Goal: Navigation & Orientation: Find specific page/section

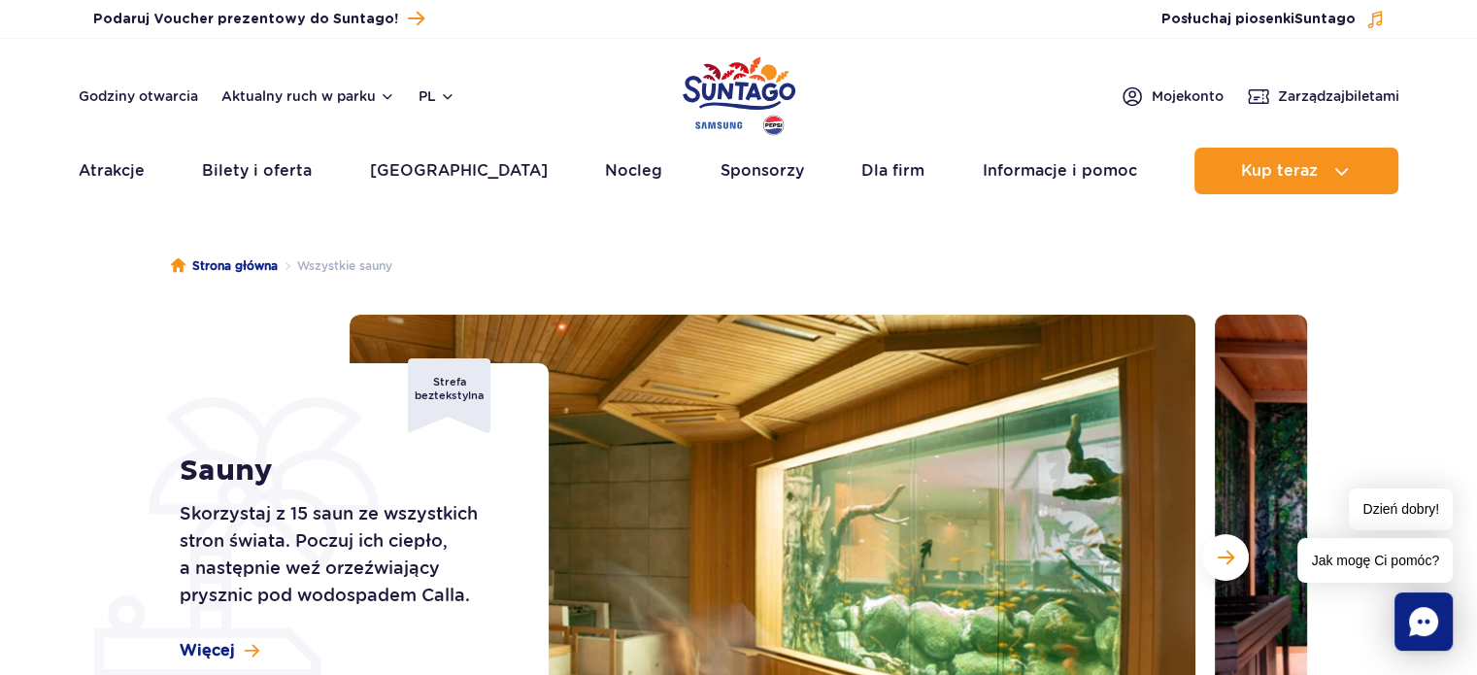
click at [703, 99] on img "Park of Poland" at bounding box center [739, 95] width 113 height 89
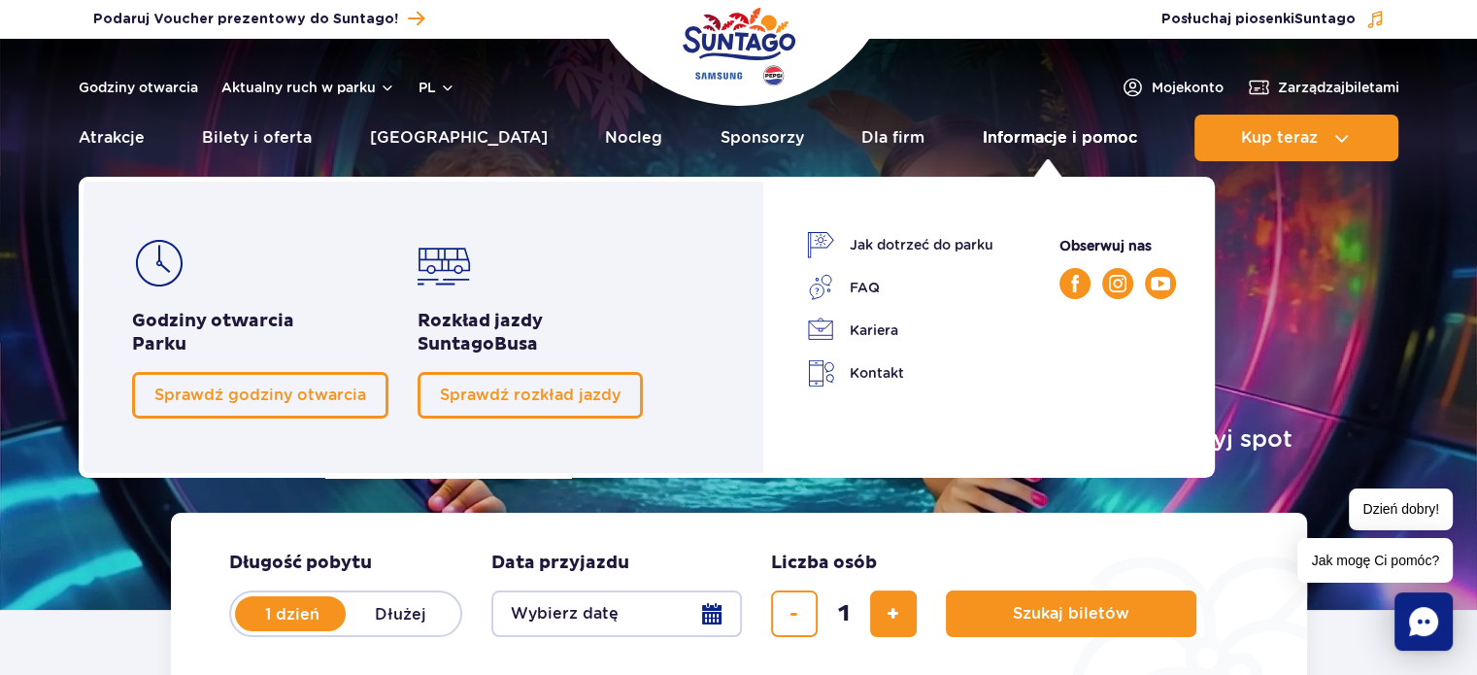
click at [1089, 140] on link "Informacje i pomoc" at bounding box center [1060, 138] width 154 height 47
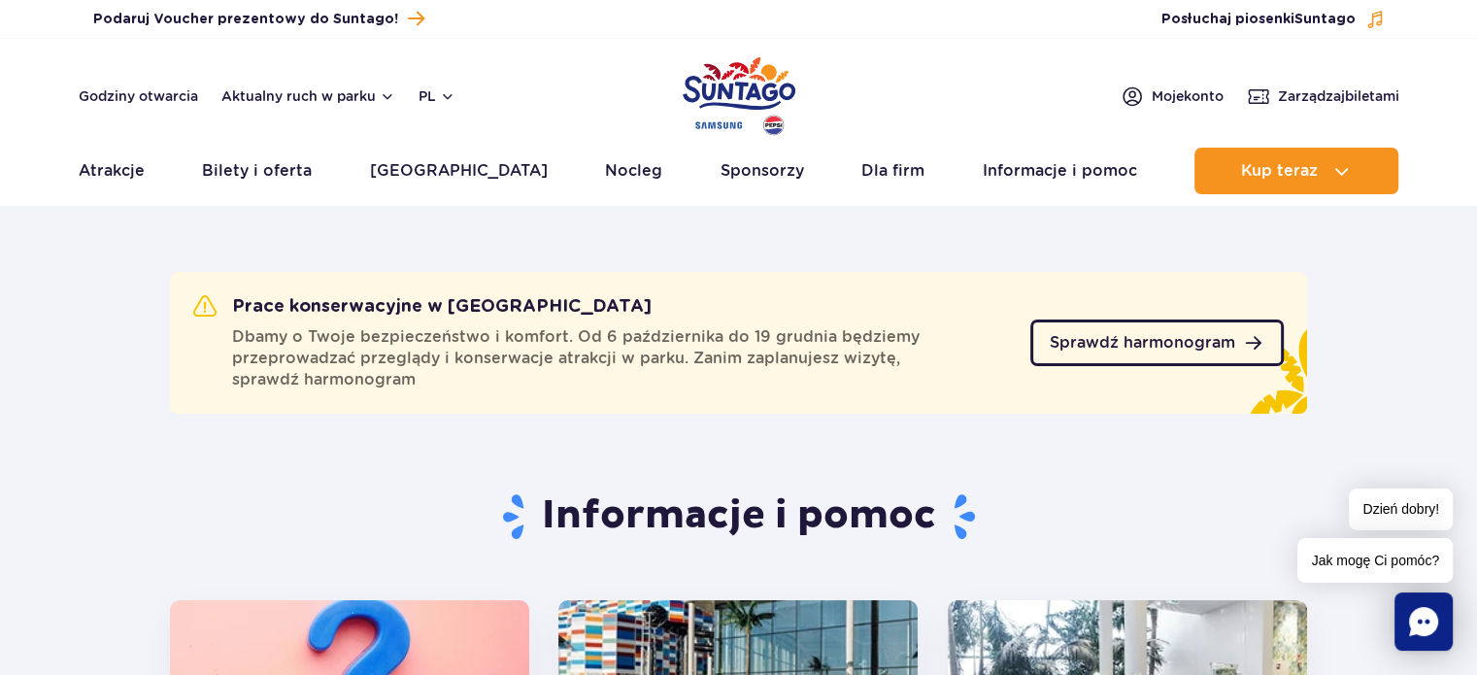
click at [1180, 343] on span "Sprawdź harmonogram" at bounding box center [1142, 343] width 185 height 16
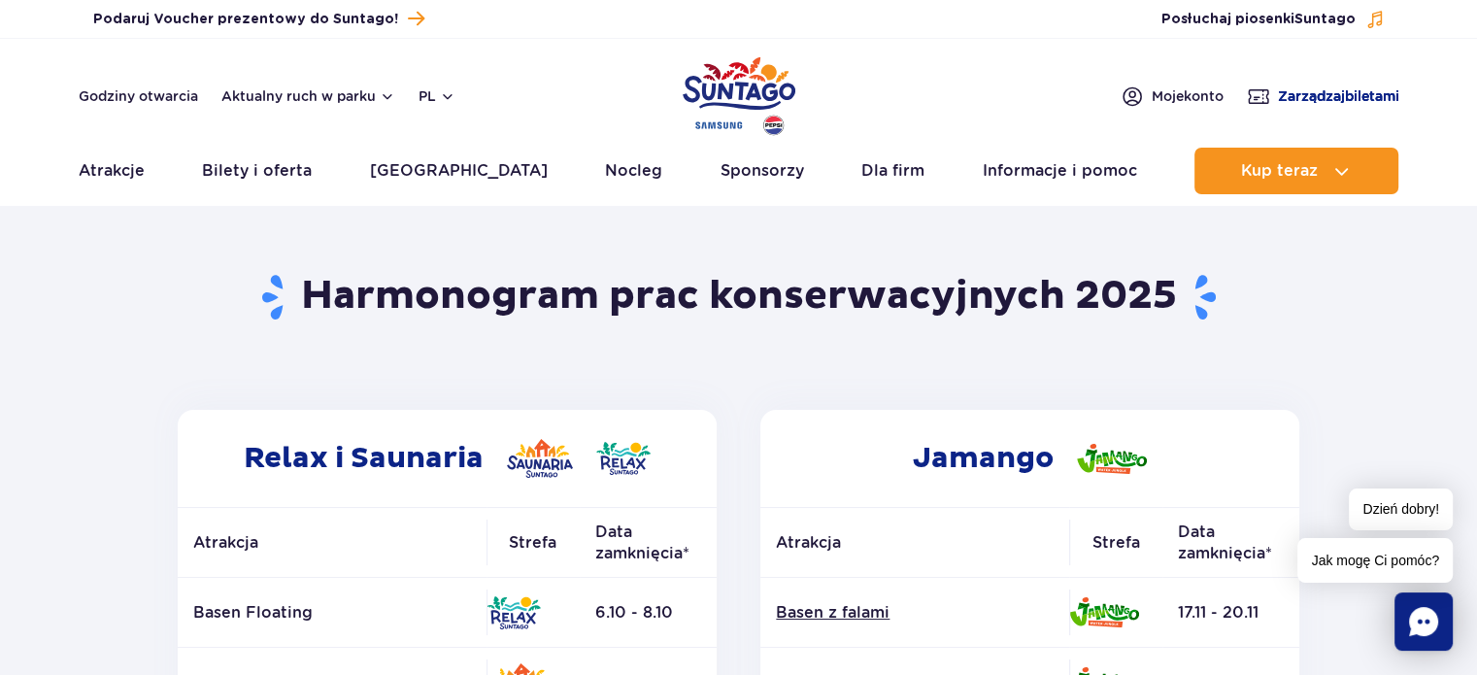
click at [1313, 91] on span "Zarządzaj biletami" at bounding box center [1338, 95] width 121 height 19
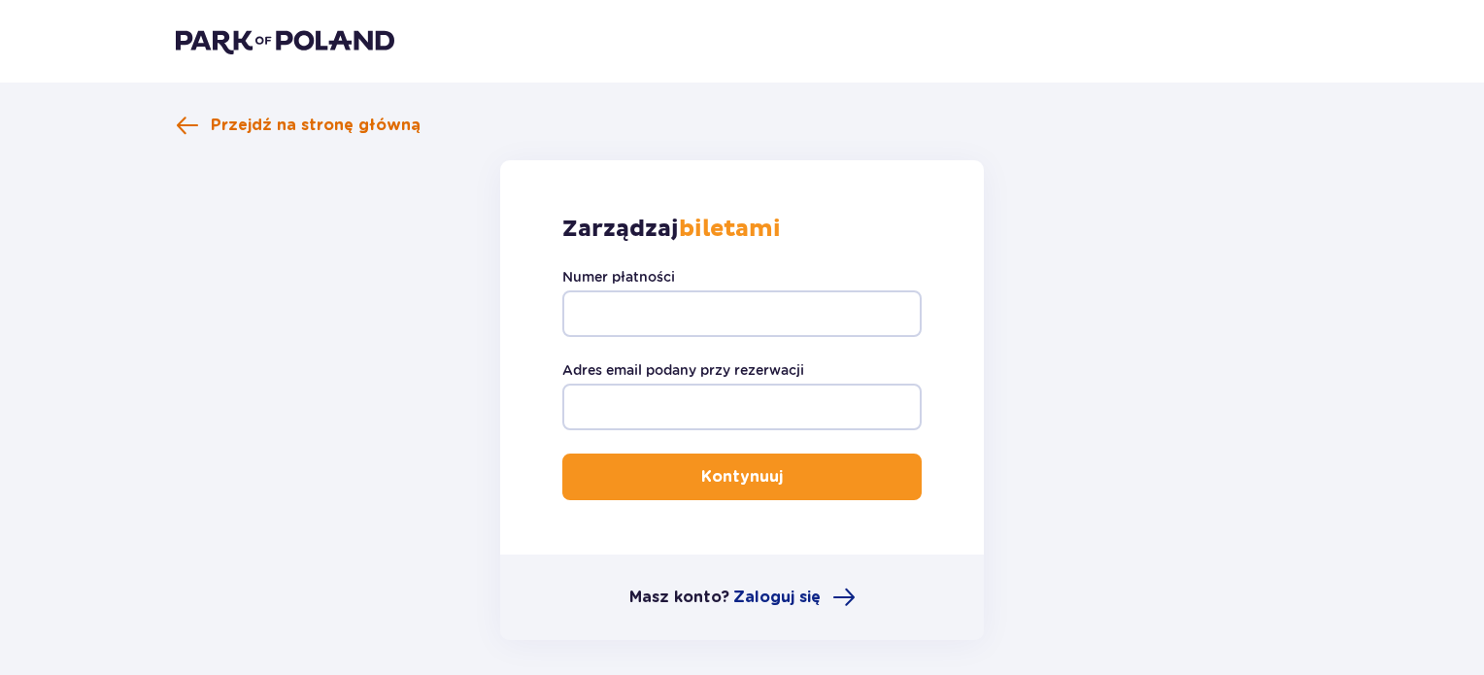
click at [318, 132] on span "Przejdź na stronę główną" at bounding box center [316, 125] width 210 height 21
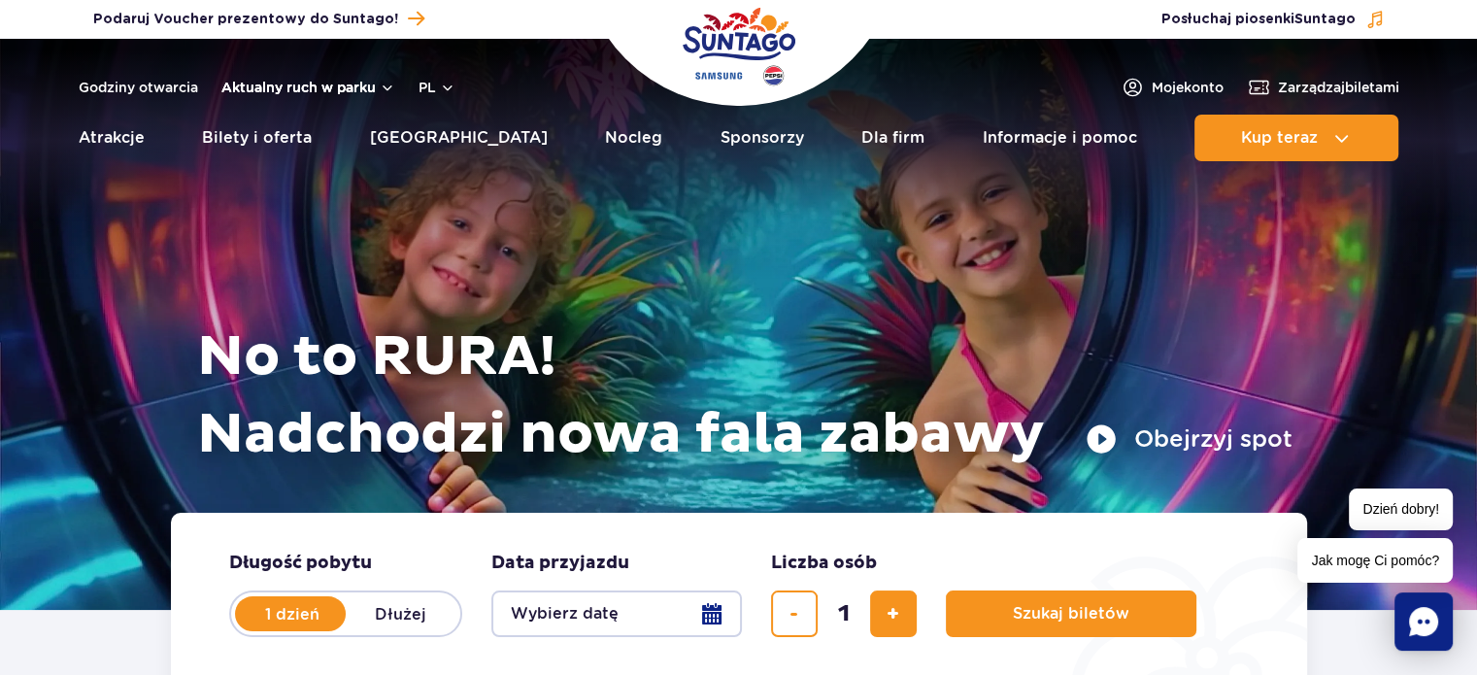
click at [306, 84] on button "Aktualny ruch w parku" at bounding box center [308, 88] width 174 height 16
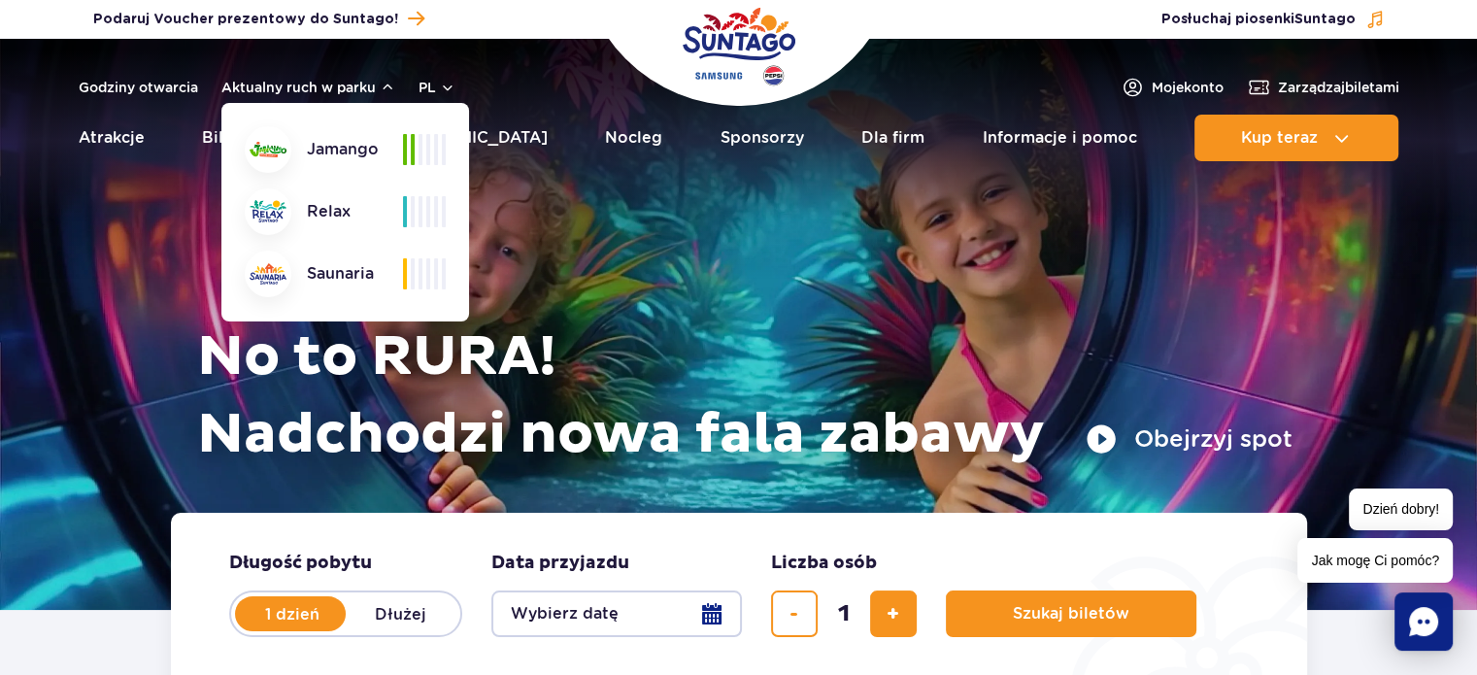
click at [512, 96] on div "Godziny otwarcia Aktualny ruch w parku Aktualny ruch w parku Jamango Relax Saun…" at bounding box center [739, 87] width 1320 height 23
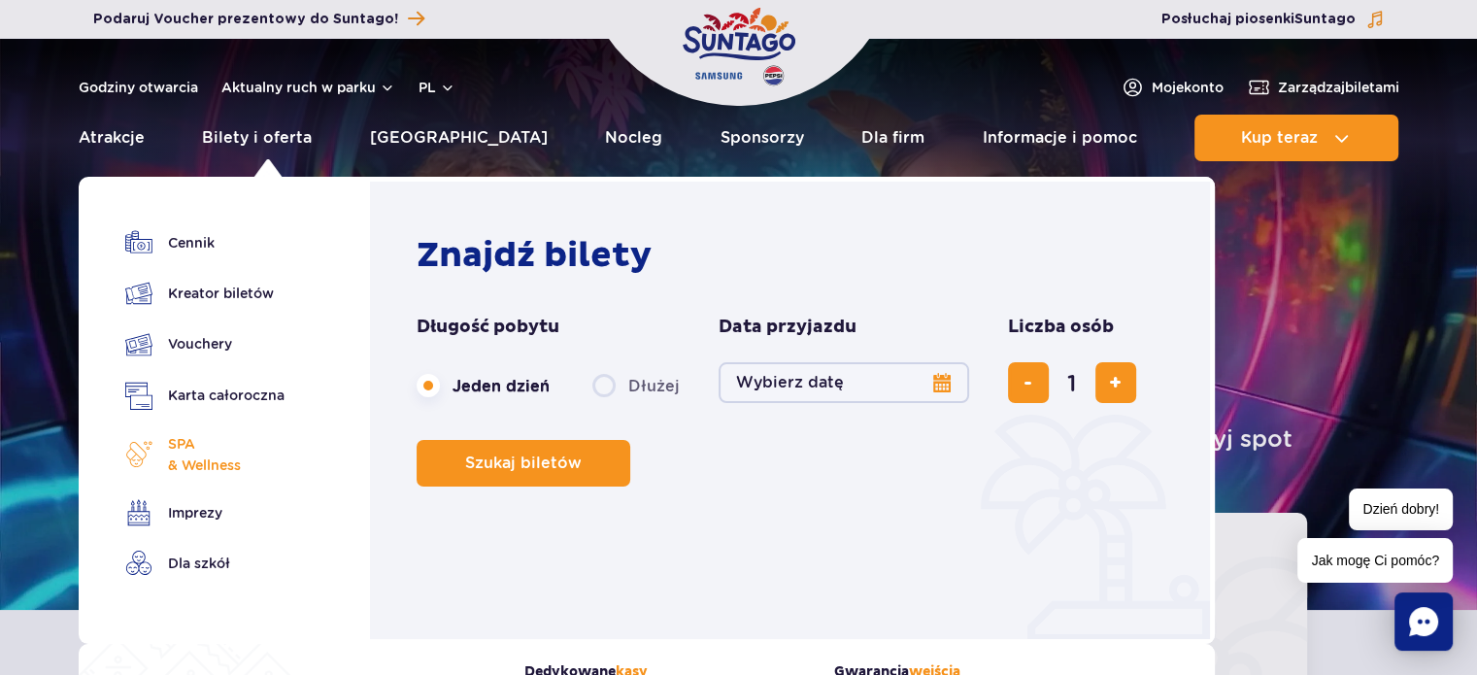
click at [180, 445] on span "SPA & Wellness" at bounding box center [204, 454] width 73 height 43
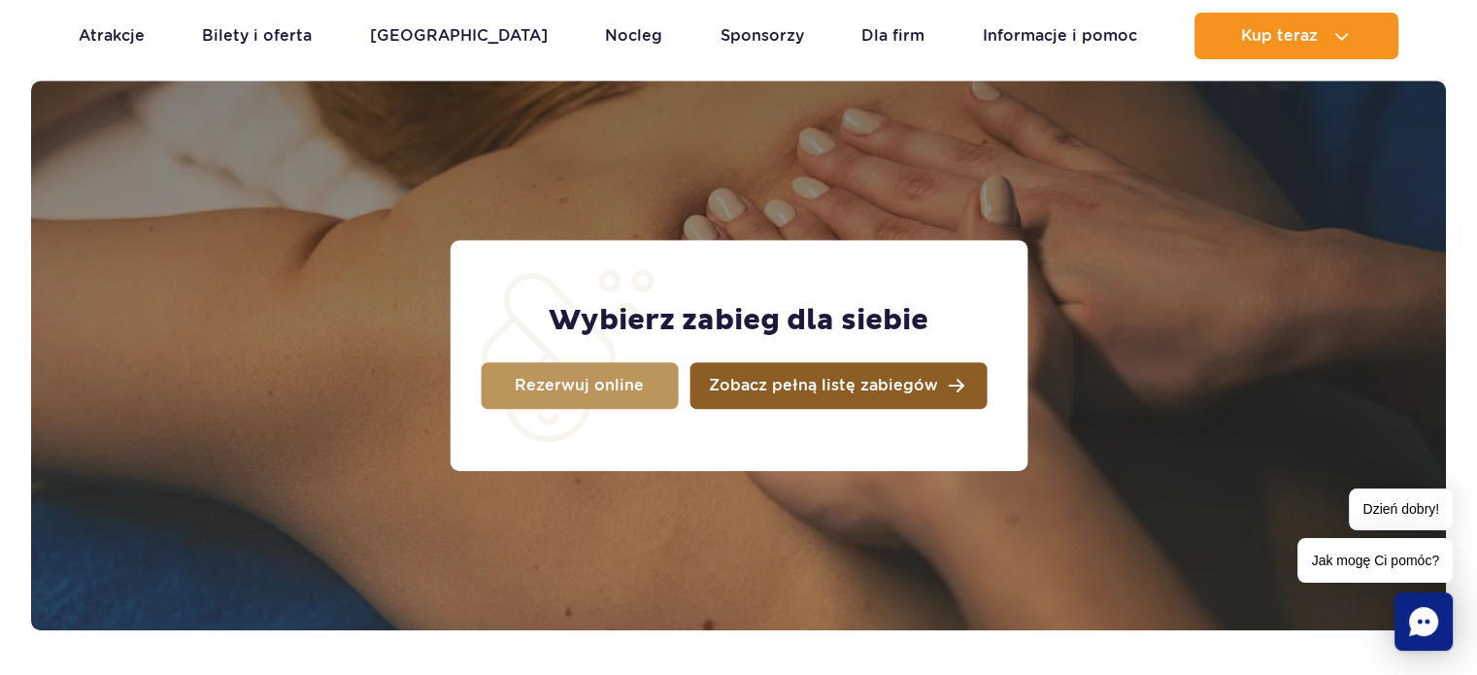
click at [740, 378] on span "Zobacz pełną listę zabiegów" at bounding box center [823, 386] width 229 height 16
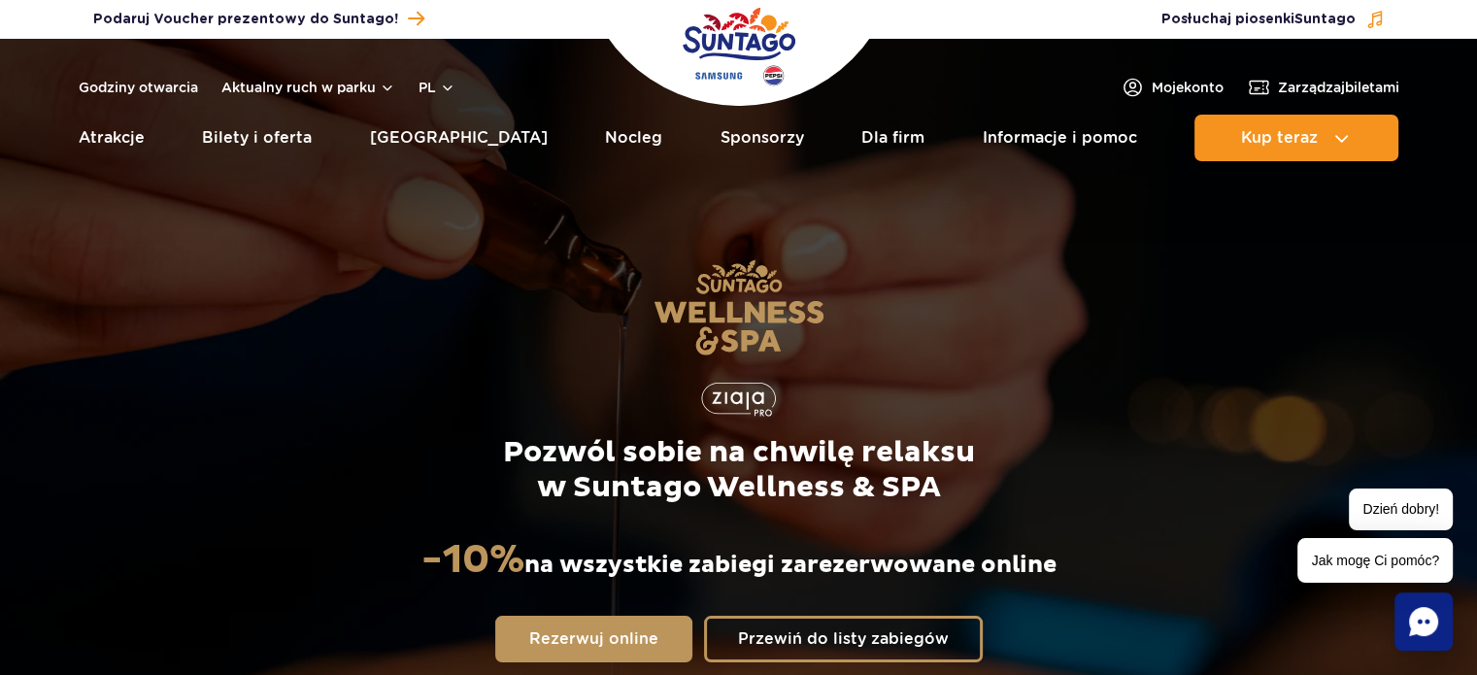
click at [729, 35] on img "Park of Poland" at bounding box center [739, 46] width 113 height 89
